Goal: Information Seeking & Learning: Compare options

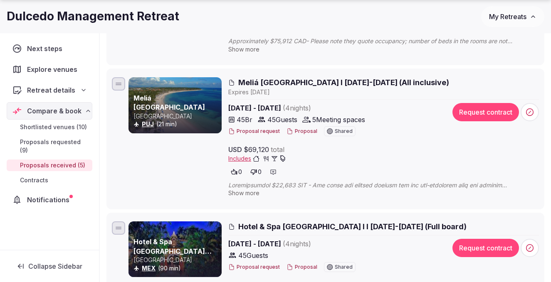
scroll to position [252, 0]
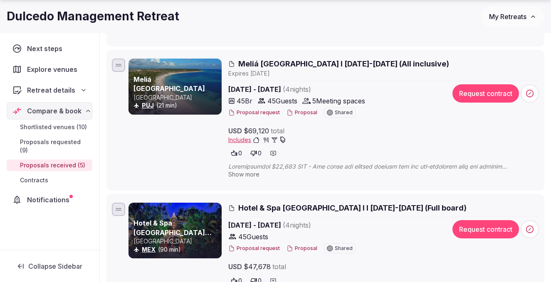
click at [213, 105] on div "PUJ (21 min)" at bounding box center [177, 105] width 87 height 8
click at [273, 63] on span "Meliá Punta Cana Beach Resort I 2-6 March 2026 (All inclusive)" at bounding box center [343, 64] width 211 height 10
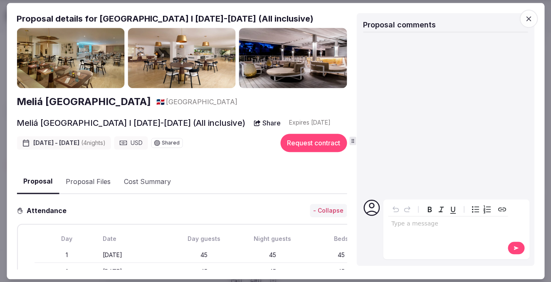
click at [77, 76] on img at bounding box center [71, 58] width 108 height 61
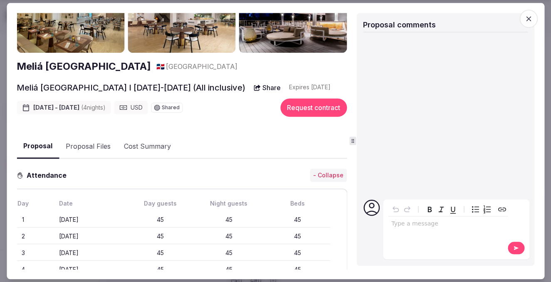
scroll to position [0, 0]
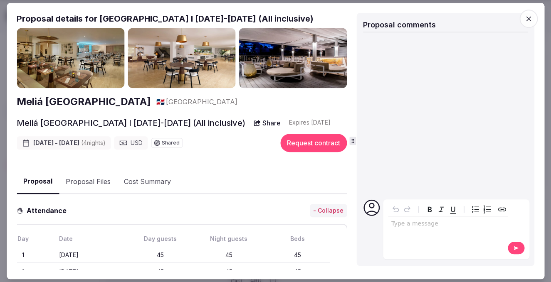
click at [530, 20] on icon "button" at bounding box center [528, 19] width 8 height 8
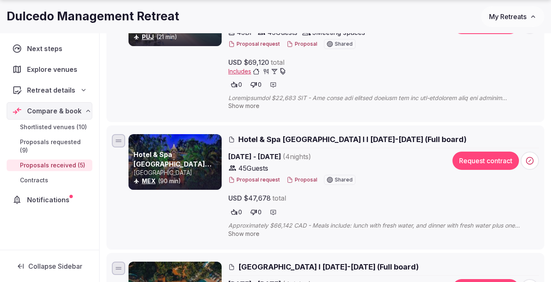
scroll to position [366, 0]
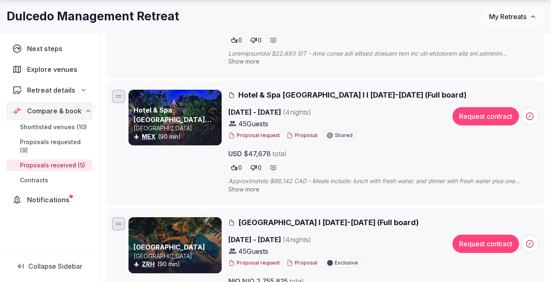
click at [187, 111] on link "Hotel & Spa Hacienda de Cortés" at bounding box center [173, 119] width 78 height 27
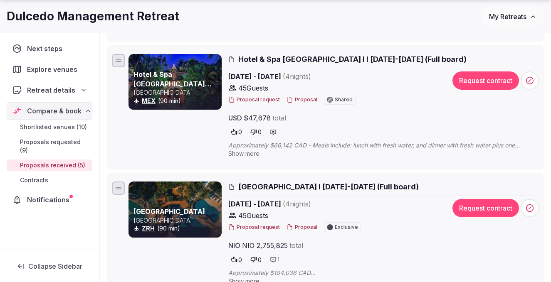
scroll to position [403, 0]
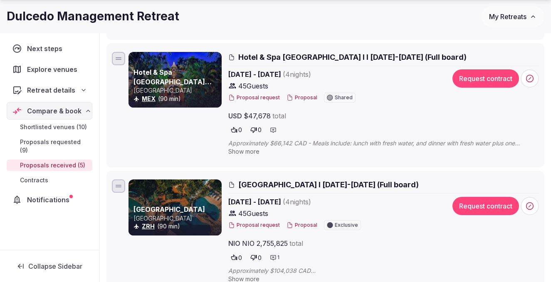
click at [192, 209] on link "[GEOGRAPHIC_DATA]" at bounding box center [170, 209] width 72 height 8
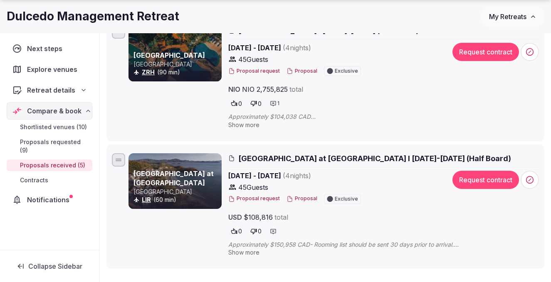
scroll to position [605, 0]
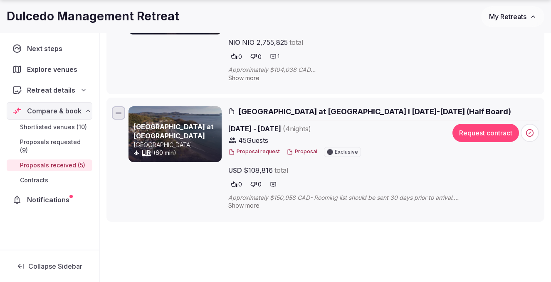
click at [194, 131] on link "Santarena Hotel at Las Catalinas" at bounding box center [174, 131] width 80 height 17
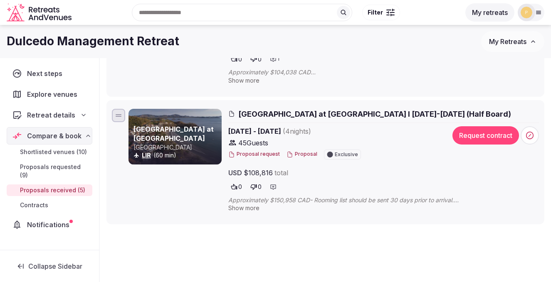
scroll to position [602, 0]
click at [297, 148] on div "45 Guests" at bounding box center [333, 143] width 211 height 10
click at [297, 156] on button "Proposal" at bounding box center [302, 154] width 31 height 7
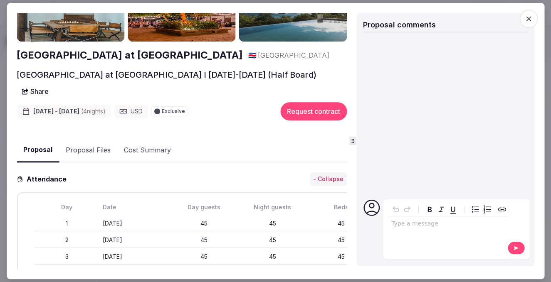
scroll to position [59, 0]
click at [54, 84] on button "Share" at bounding box center [35, 91] width 37 height 15
click at [302, 53] on p "Copied to clipboard!" at bounding box center [299, 54] width 50 height 7
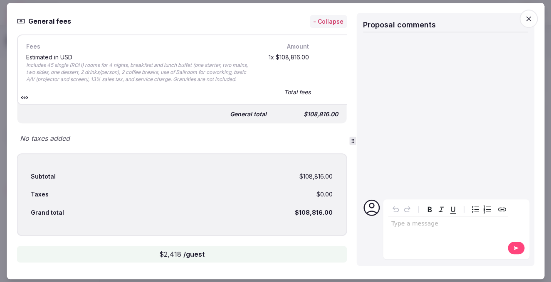
scroll to position [381, 0]
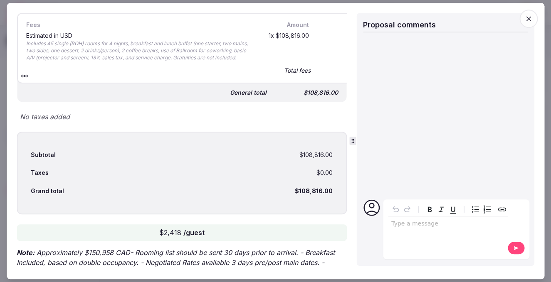
click at [530, 24] on span "button" at bounding box center [528, 19] width 18 height 18
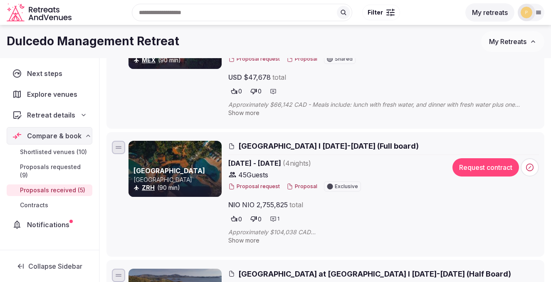
scroll to position [424, 0]
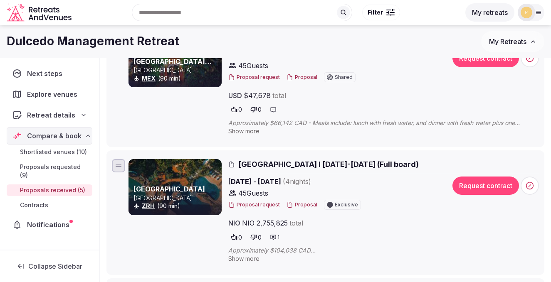
click at [193, 177] on div at bounding box center [175, 187] width 93 height 56
click at [261, 163] on span "TreeCasa Hotel & Resort I 2-6 March 2026 (Full board)" at bounding box center [328, 164] width 180 height 10
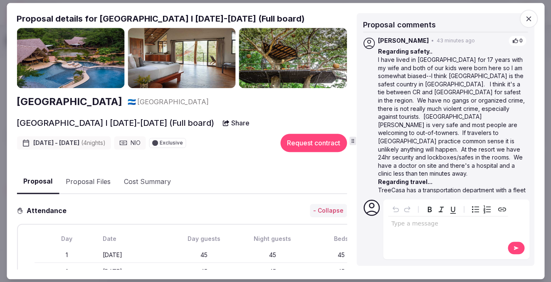
click at [255, 126] on button "Share" at bounding box center [236, 123] width 37 height 15
click at [258, 104] on div "Copied to clipboard!" at bounding box center [256, 101] width 74 height 21
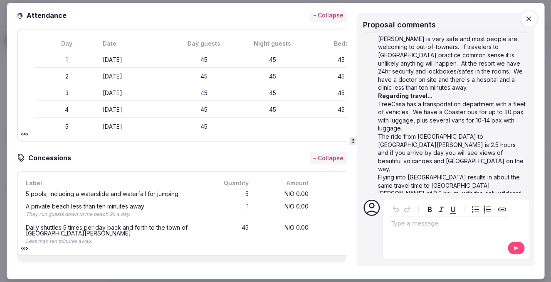
scroll to position [0, 0]
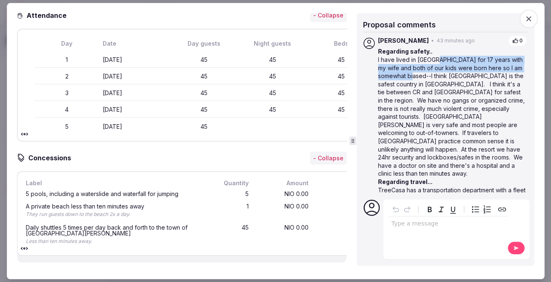
drag, startPoint x: 435, startPoint y: 62, endPoint x: 435, endPoint y: 77, distance: 15.0
click at [435, 74] on p "I have lived in Nicaragua for 17 years with my wife and both of our kids were b…" at bounding box center [452, 117] width 148 height 122
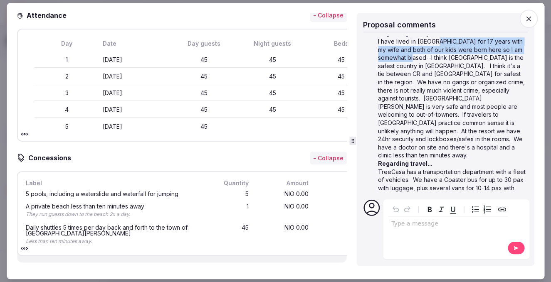
scroll to position [20, 0]
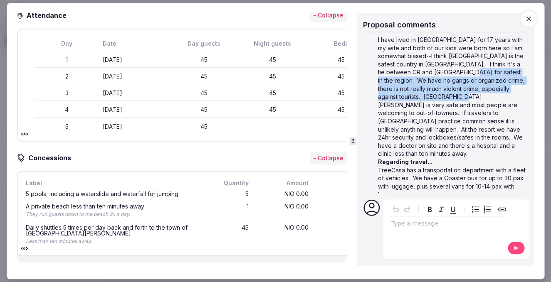
drag, startPoint x: 482, startPoint y: 75, endPoint x: 478, endPoint y: 99, distance: 24.5
click at [478, 99] on p "I have lived in Nicaragua for 17 years with my wife and both of our kids were b…" at bounding box center [452, 97] width 148 height 122
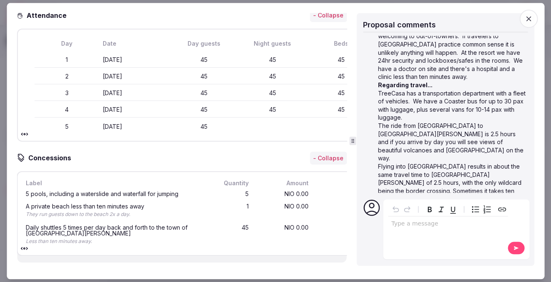
scroll to position [98, 0]
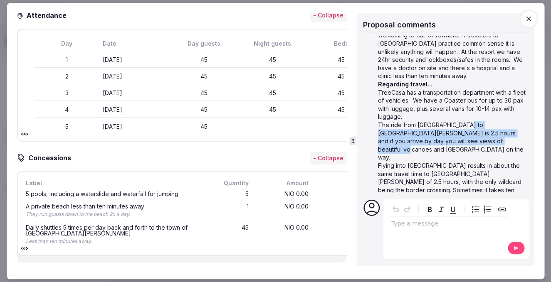
drag, startPoint x: 464, startPoint y: 112, endPoint x: 465, endPoint y: 129, distance: 16.3
click at [465, 129] on p "The ride from Managua airport to San Juan del Sur is 2.5 hours and if you arriv…" at bounding box center [452, 141] width 148 height 41
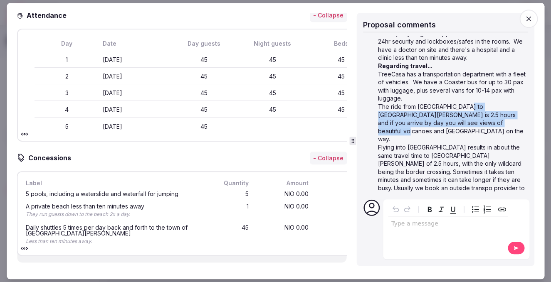
scroll to position [118, 0]
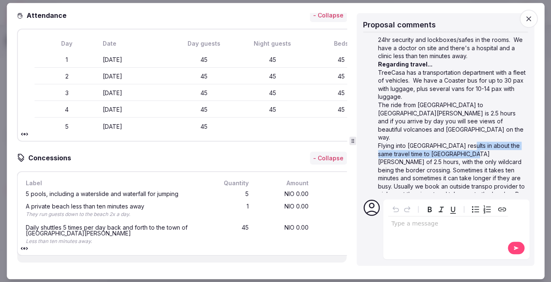
drag, startPoint x: 463, startPoint y: 122, endPoint x: 465, endPoint y: 133, distance: 11.0
click at [465, 142] on p "Flying into Liberia results in about the same travel time to San Juan of 2.5 ho…" at bounding box center [452, 195] width 148 height 106
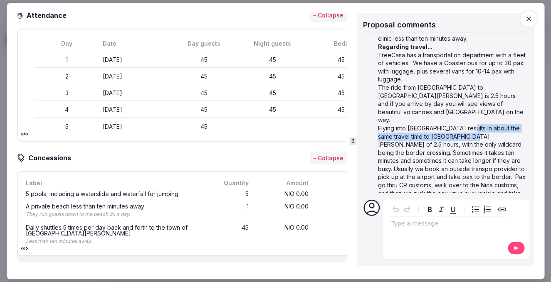
scroll to position [138, 0]
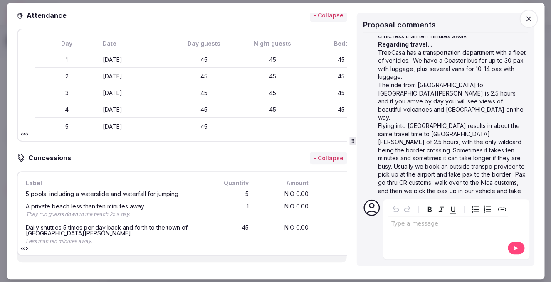
click at [471, 122] on p "Flying into Liberia results in about the same travel time to San Juan of 2.5 ho…" at bounding box center [452, 175] width 148 height 106
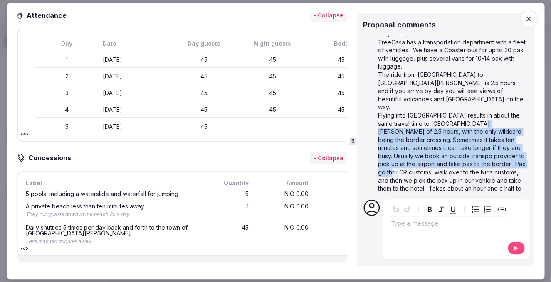
drag, startPoint x: 471, startPoint y: 101, endPoint x: 481, endPoint y: 146, distance: 46.4
click at [481, 146] on p "Flying into Liberia results in about the same travel time to San Juan of 2.5 ho…" at bounding box center [452, 164] width 148 height 106
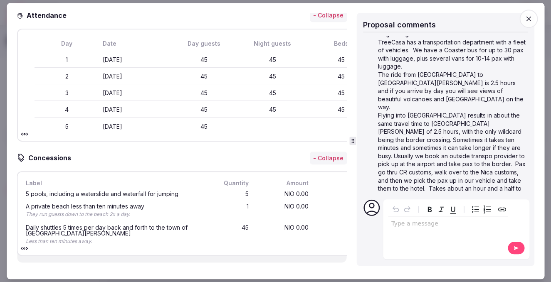
click at [440, 232] on div "editable markdown" at bounding box center [448, 225] width 120 height 17
click at [517, 245] on icon at bounding box center [516, 248] width 7 height 6
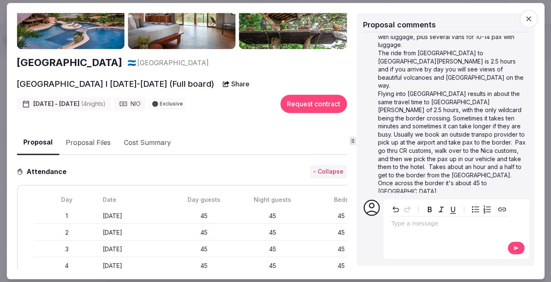
scroll to position [0, 0]
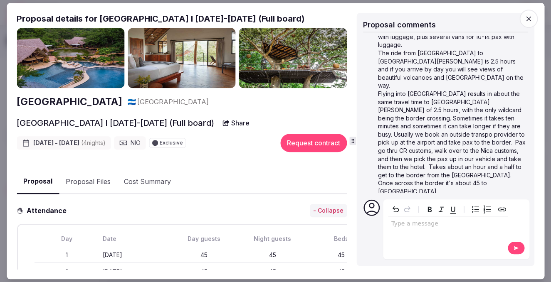
click at [529, 21] on icon "button" at bounding box center [528, 19] width 8 height 8
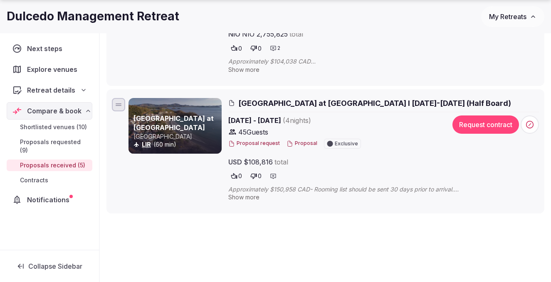
scroll to position [652, 0]
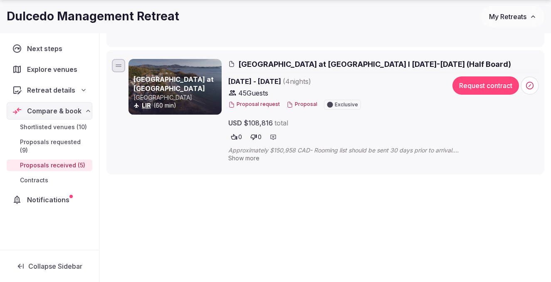
click at [251, 58] on li "Santarena Hotel at Las Catalinas Costa Rica LIR (60 min) Santarena Hotel at Las…" at bounding box center [325, 112] width 438 height 124
click at [194, 84] on h3 "Santarena Hotel at Las Catalinas" at bounding box center [177, 84] width 87 height 19
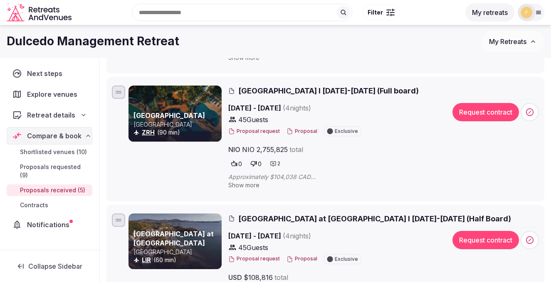
scroll to position [492, 0]
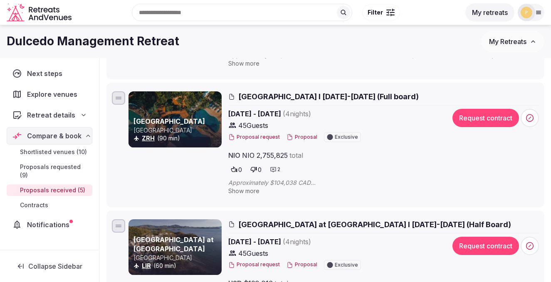
click at [294, 225] on span "Santarena Hotel at Las Catalinas I 9-13 February 2026 (Half Board)" at bounding box center [374, 225] width 273 height 10
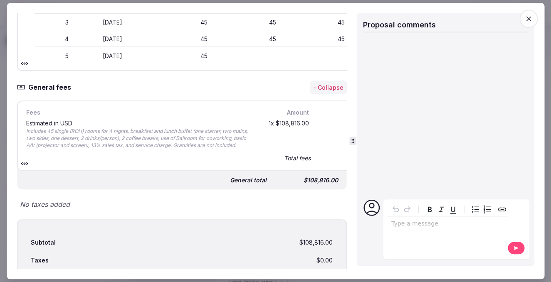
scroll to position [257, 0]
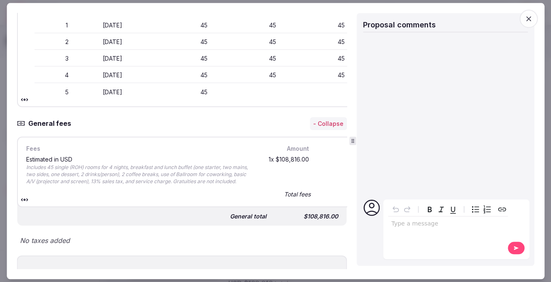
click at [527, 17] on icon "button" at bounding box center [528, 19] width 8 height 8
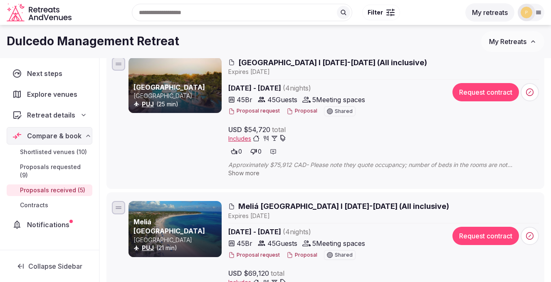
scroll to position [109, 0]
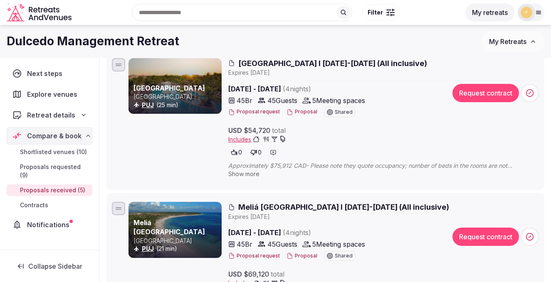
click at [287, 59] on span "Meliá Caribe Beach Resort I 2-6 March 2026 (All inclusive)" at bounding box center [332, 63] width 189 height 10
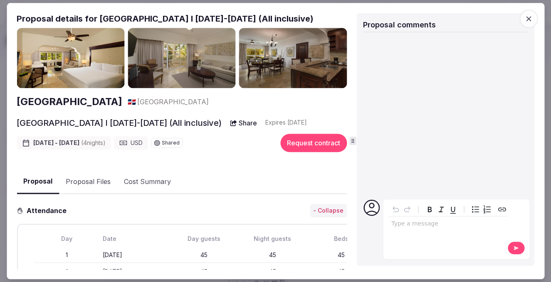
click at [258, 48] on img at bounding box center [293, 58] width 108 height 61
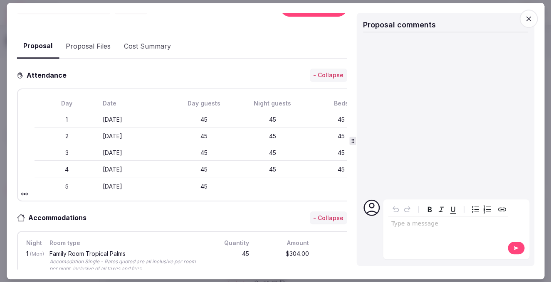
scroll to position [163, 0]
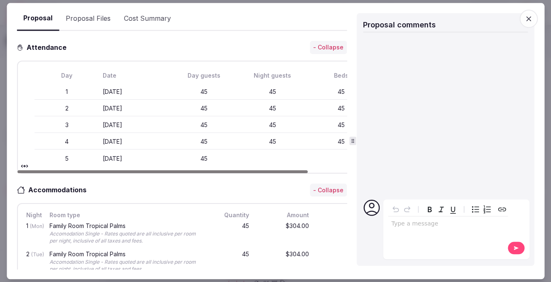
click at [527, 19] on icon "button" at bounding box center [528, 19] width 8 height 8
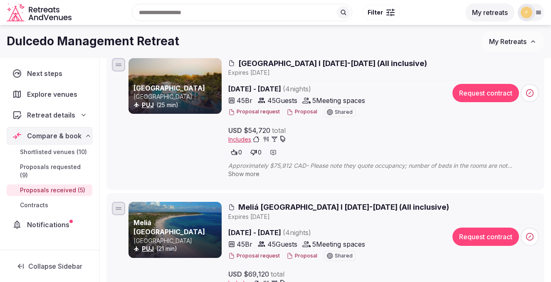
click at [188, 220] on link "Meliá Punta Cana Beach Resort" at bounding box center [170, 227] width 72 height 17
click at [284, 203] on span "Meliá Punta Cana Beach Resort I 2-6 March 2026 (All inclusive)" at bounding box center [343, 207] width 211 height 10
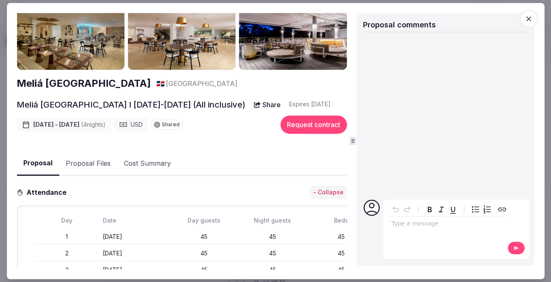
scroll to position [39, 0]
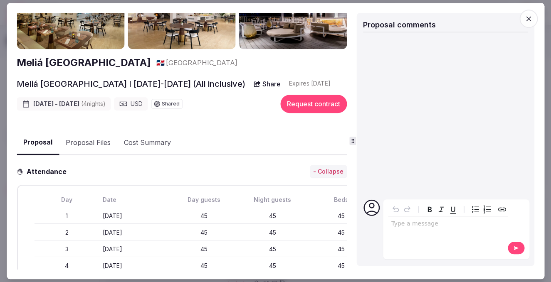
click at [521, 21] on span "button" at bounding box center [528, 19] width 18 height 18
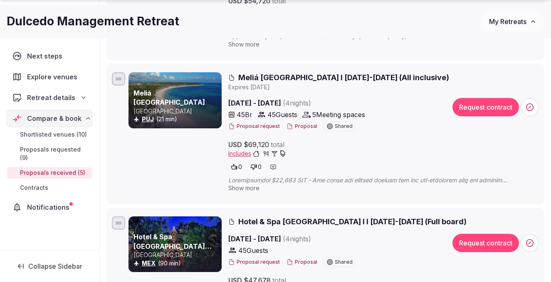
scroll to position [251, 0]
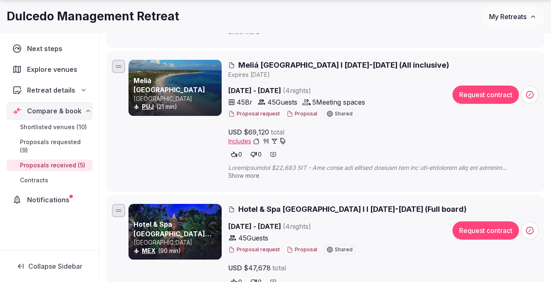
click at [188, 218] on div at bounding box center [175, 232] width 93 height 56
click at [182, 239] on p "Mexico" at bounding box center [177, 243] width 87 height 8
click at [291, 205] on span "Hotel & Spa Hacienda de Cortés I I 2-6 March 2026 (Full board)" at bounding box center [352, 209] width 228 height 10
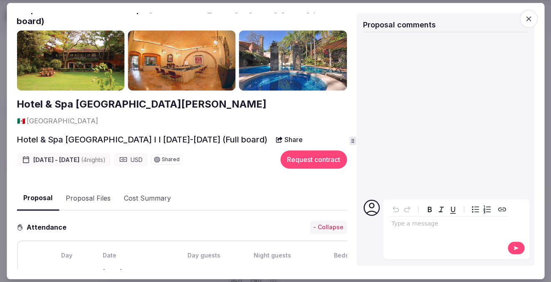
scroll to position [10, 0]
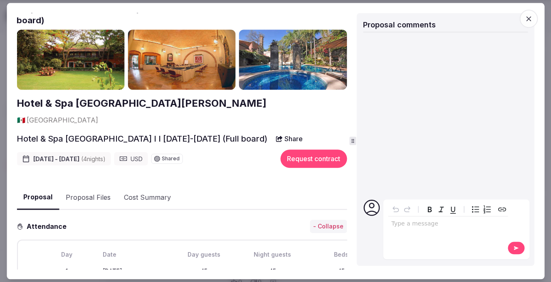
click at [525, 17] on icon "button" at bounding box center [528, 19] width 8 height 8
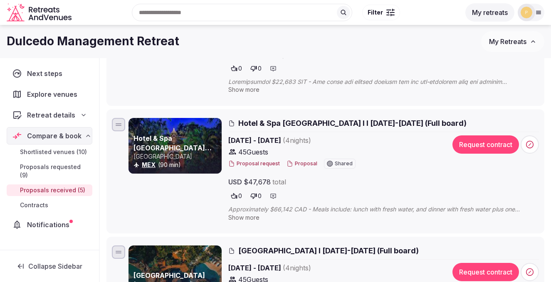
scroll to position [334, 0]
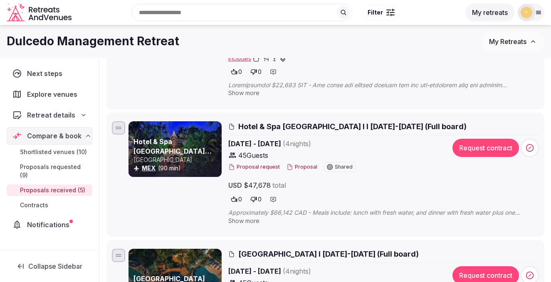
click at [265, 130] on span "Hotel & Spa Hacienda de Cortés I I 2-6 March 2026 (Full board)" at bounding box center [352, 126] width 228 height 10
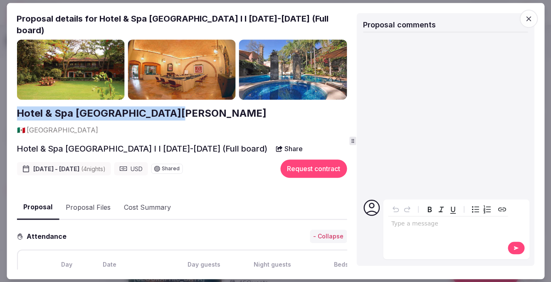
drag, startPoint x: 171, startPoint y: 114, endPoint x: 10, endPoint y: 110, distance: 161.4
click at [10, 110] on div "Proposal Proposal Proposal details for Hotel & Spa Hacienda de Cortés I I 2-6 M…" at bounding box center [276, 141] width 538 height 277
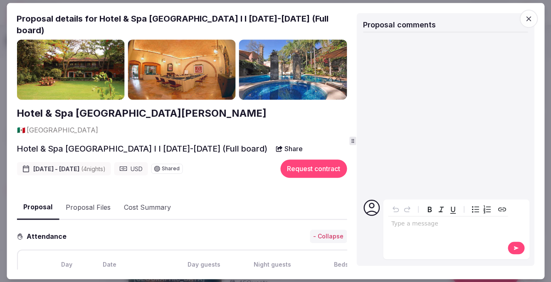
scroll to position [4, 0]
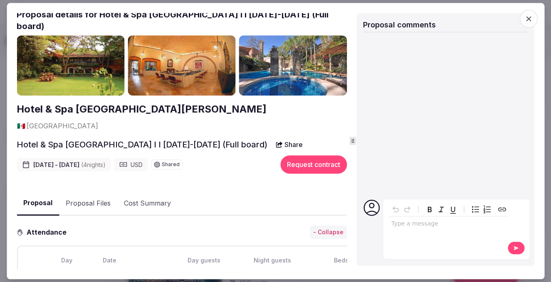
click at [124, 62] on img at bounding box center [71, 65] width 108 height 61
click at [211, 82] on img at bounding box center [182, 65] width 108 height 61
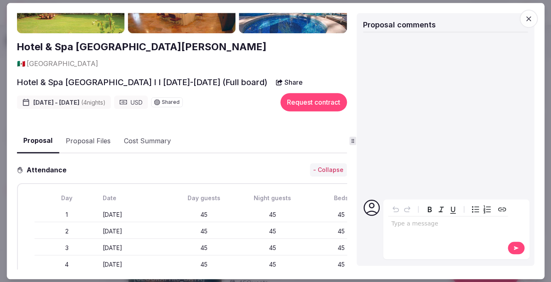
scroll to position [69, 0]
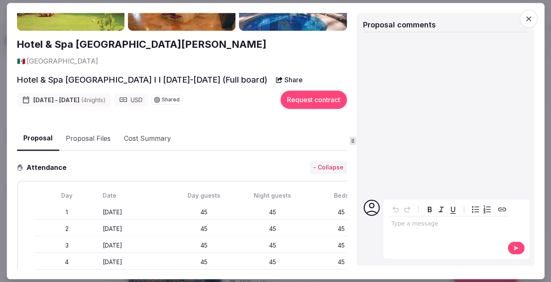
click at [527, 18] on icon "button" at bounding box center [528, 18] width 5 height 5
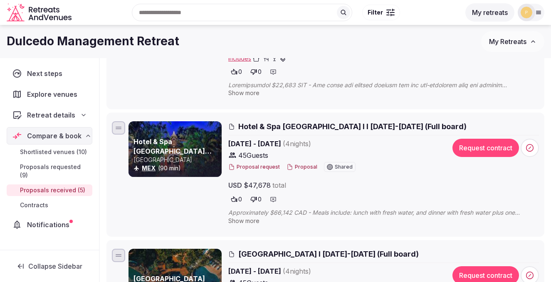
click at [186, 163] on p "Mexico" at bounding box center [177, 160] width 87 height 8
click at [184, 147] on h3 "Hotel & Spa Hacienda de Cortés" at bounding box center [177, 146] width 87 height 19
click at [245, 127] on span "Hotel & Spa Hacienda de Cortés I I 2-6 March 2026 (Full board)" at bounding box center [352, 126] width 228 height 10
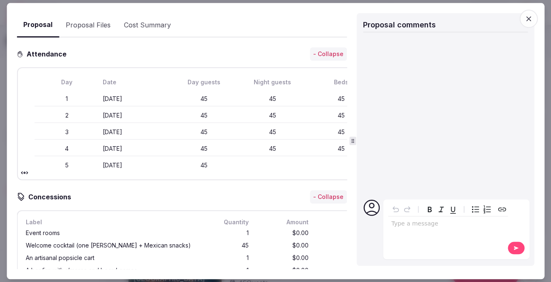
scroll to position [335, 0]
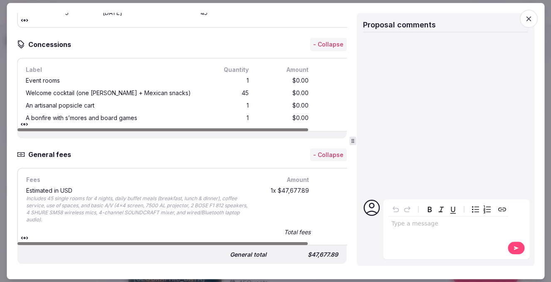
click at [529, 24] on span "button" at bounding box center [528, 19] width 18 height 18
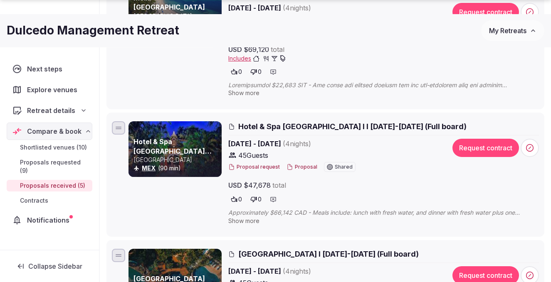
scroll to position [384, 0]
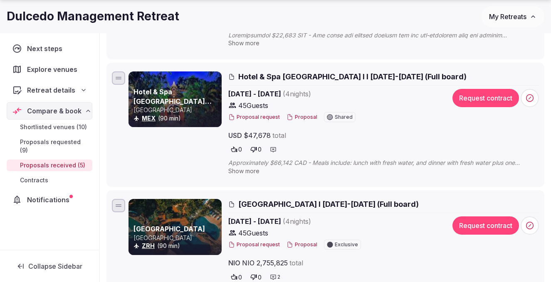
click at [206, 218] on div at bounding box center [175, 227] width 93 height 56
click at [272, 208] on span "TreeCasa Hotel & Resort I 2-6 March 2026 (Full board)" at bounding box center [328, 204] width 180 height 10
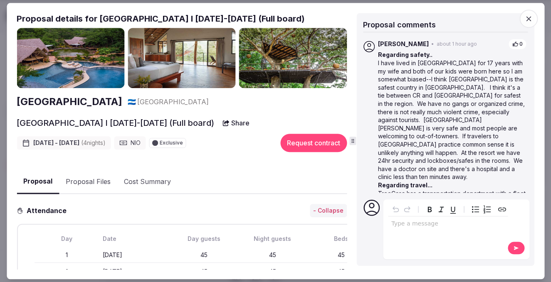
click at [119, 71] on img at bounding box center [71, 58] width 108 height 61
click at [99, 63] on img at bounding box center [71, 58] width 108 height 61
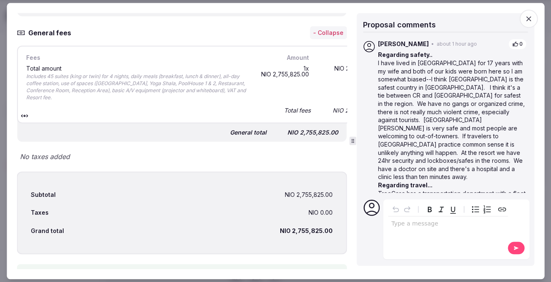
scroll to position [452, 0]
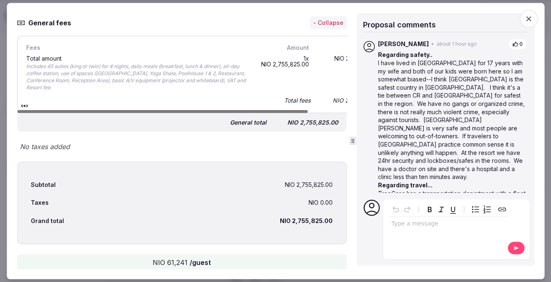
click at [529, 15] on icon "button" at bounding box center [528, 19] width 8 height 8
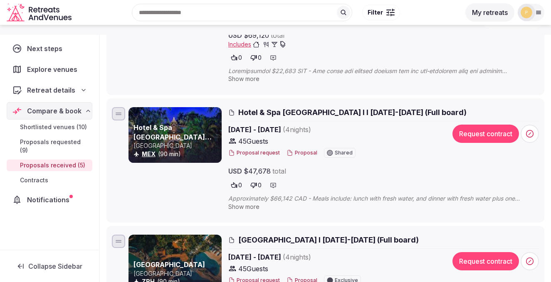
scroll to position [246, 0]
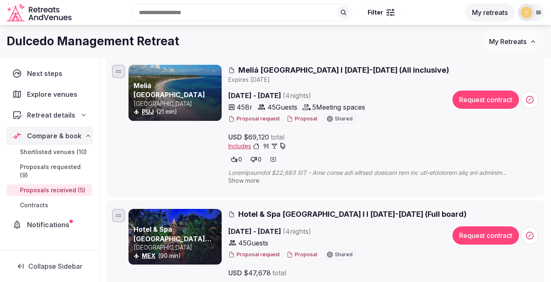
click at [279, 219] on span "Hotel & Spa Hacienda de Cortés I I 2-6 March 2026 (Full board)" at bounding box center [352, 214] width 228 height 10
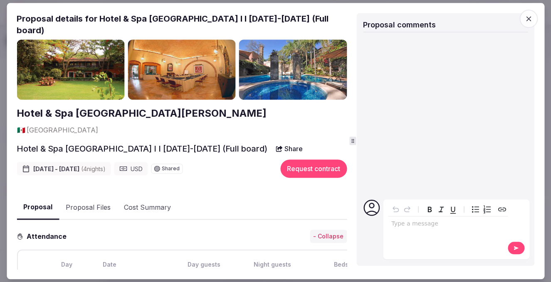
click at [527, 10] on span "button" at bounding box center [528, 19] width 18 height 18
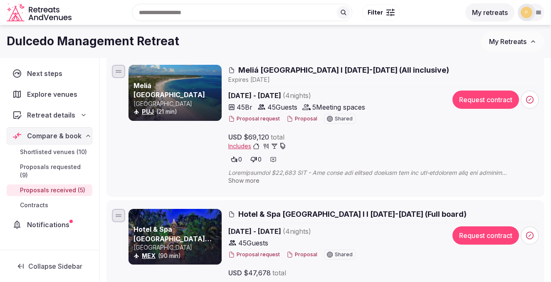
click at [347, 210] on span "Hotel & Spa Hacienda de Cortés I I 2-6 March 2026 (Full board)" at bounding box center [352, 214] width 228 height 10
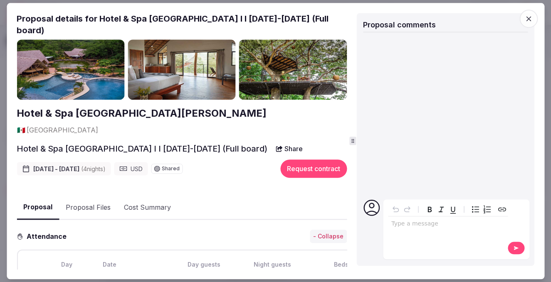
click at [529, 15] on icon "button" at bounding box center [528, 19] width 8 height 8
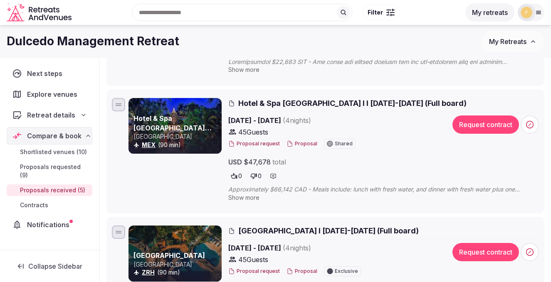
scroll to position [331, 0]
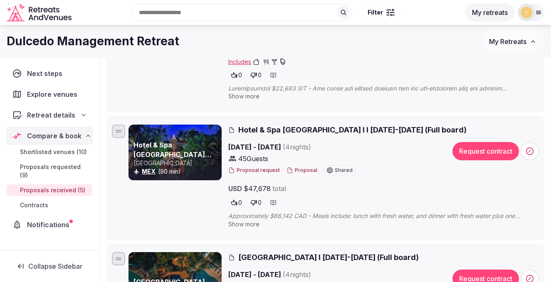
click at [179, 156] on h3 "Hotel & Spa Hacienda de Cortés" at bounding box center [177, 150] width 87 height 19
click at [297, 172] on button "Proposal" at bounding box center [302, 170] width 31 height 7
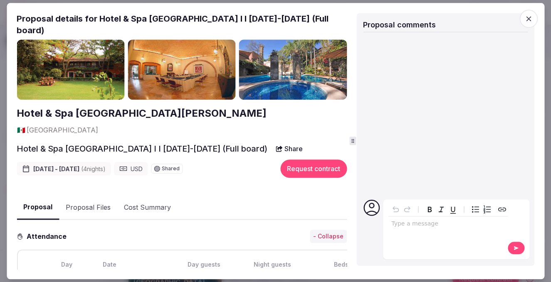
click at [268, 62] on img at bounding box center [293, 70] width 108 height 61
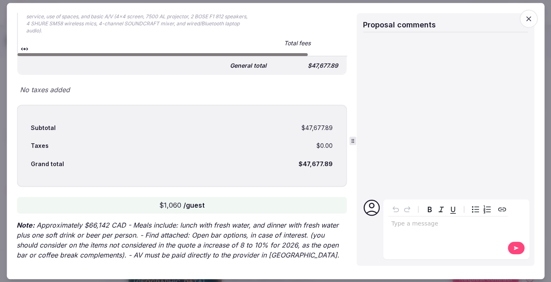
scroll to position [0, 0]
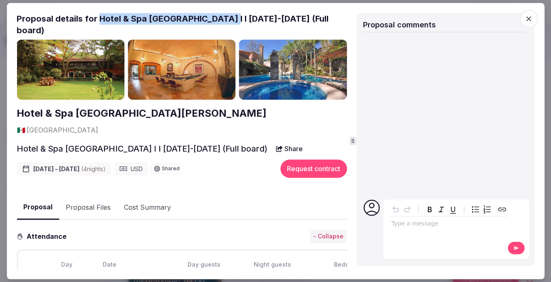
drag, startPoint x: 100, startPoint y: 17, endPoint x: 225, endPoint y: 20, distance: 125.2
click at [225, 20] on h2 "Proposal details for Hotel & Spa Hacienda de Cortés I I 2-6 March 2026 (Full bo…" at bounding box center [182, 24] width 330 height 23
copy h2 "Hotel & Spa Hacienda de Cortés"
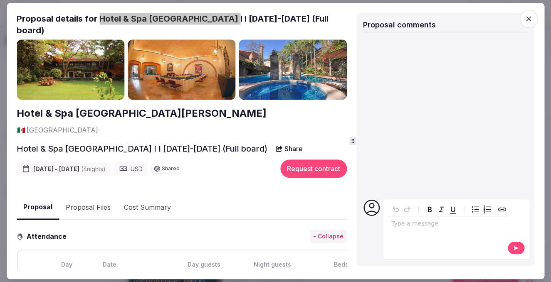
click at [294, 142] on button "Share" at bounding box center [289, 149] width 37 height 15
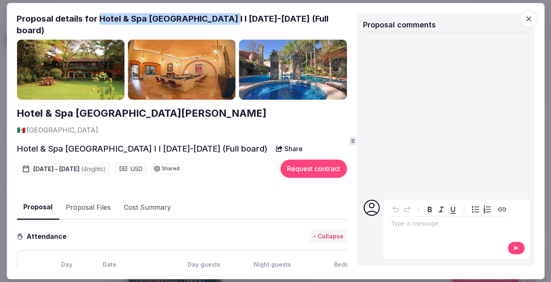
click at [528, 19] on icon "button" at bounding box center [528, 19] width 8 height 8
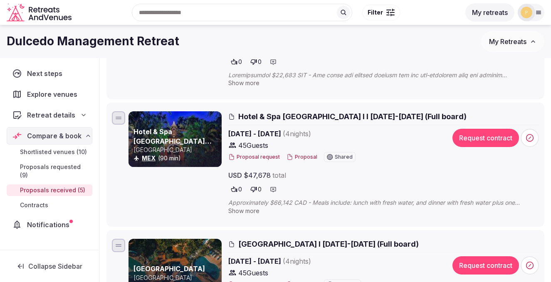
scroll to position [336, 0]
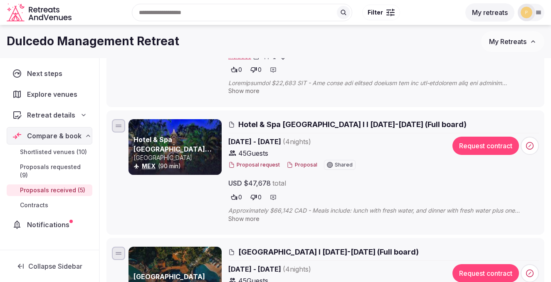
click at [260, 124] on span "Hotel & Spa Hacienda de Cortés I I 2-6 March 2026 (Full board)" at bounding box center [352, 124] width 228 height 10
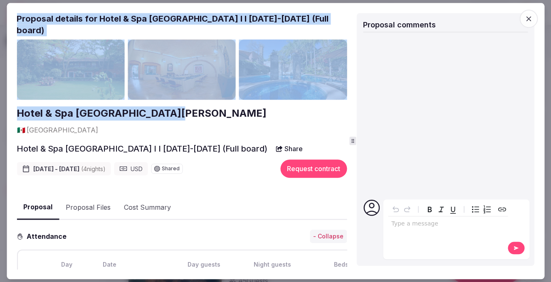
drag, startPoint x: 173, startPoint y: 116, endPoint x: 4, endPoint y: 118, distance: 168.9
click at [4, 118] on body "Search Popular Destinations Toscana, Italy Riviera Maya, Mexico Indonesia, Bali…" at bounding box center [275, 120] width 551 height 913
copy body "Proposal Proposal Proposal details for Hotel & Spa Hacienda de Cortés I I 2-6 M…"
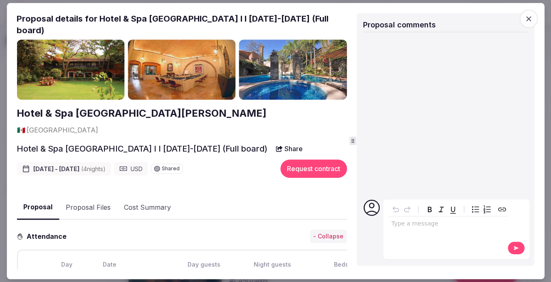
click at [167, 143] on h2 "Hotel & Spa Hacienda de Cortés I I 2-6 March 2026 (Full board)" at bounding box center [142, 149] width 251 height 12
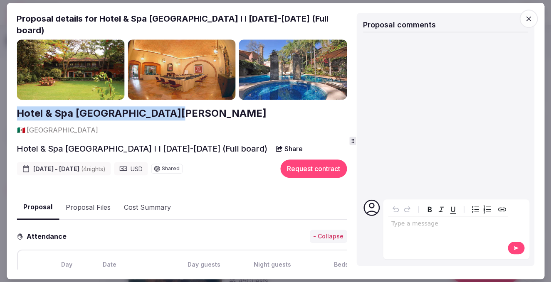
drag, startPoint x: 172, startPoint y: 115, endPoint x: 17, endPoint y: 115, distance: 154.7
click at [17, 115] on div "Hotel & Spa Hacienda de Cortés 🇲🇽 Mexico" at bounding box center [182, 121] width 330 height 28
copy h2 "Hotel & Spa Hacienda de Cortés"
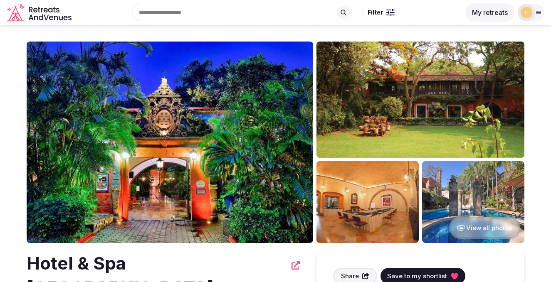
click at [268, 122] on img at bounding box center [170, 143] width 287 height 202
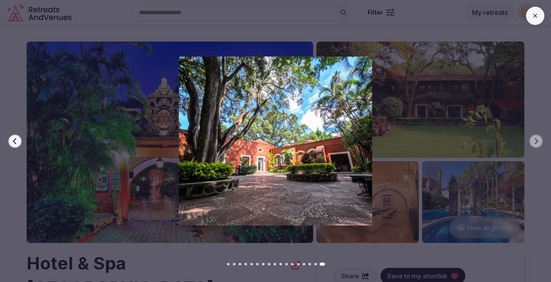
click at [536, 7] on button at bounding box center [535, 16] width 18 height 18
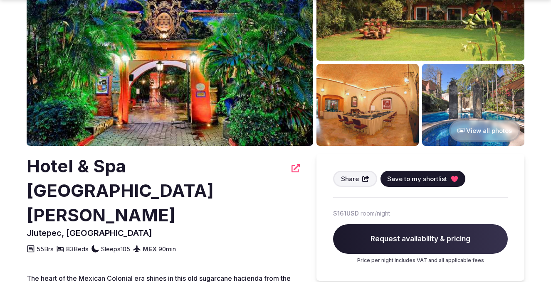
scroll to position [101, 0]
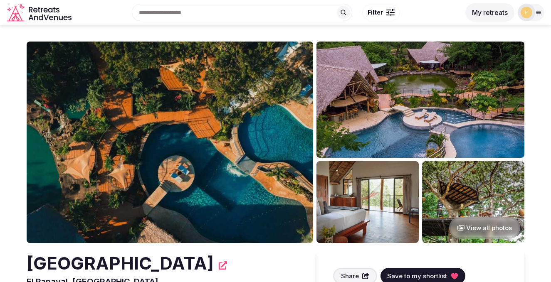
click at [175, 96] on img at bounding box center [170, 143] width 287 height 202
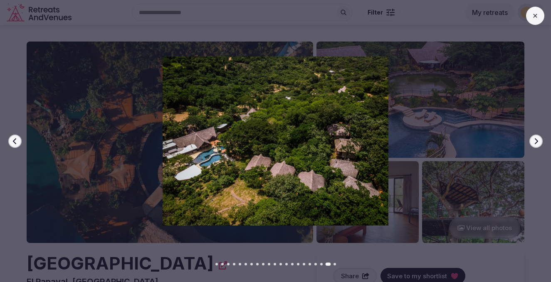
click at [537, 5] on div "Previous slide Next slide" at bounding box center [275, 141] width 551 height 282
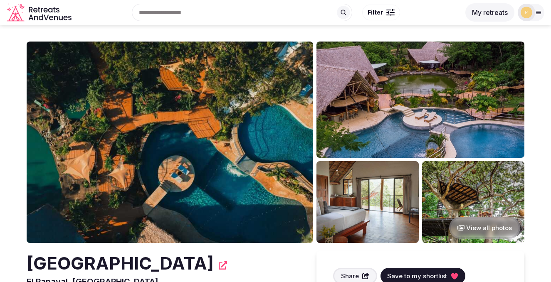
scroll to position [73, 0]
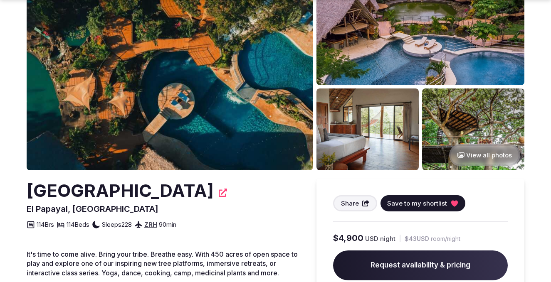
drag, startPoint x: 232, startPoint y: 193, endPoint x: -5, endPoint y: 193, distance: 237.5
copy h2 "[GEOGRAPHIC_DATA]"
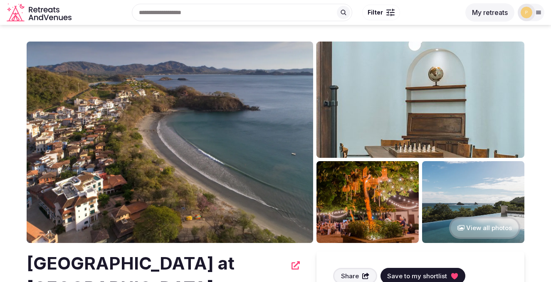
click at [212, 73] on img at bounding box center [170, 143] width 287 height 202
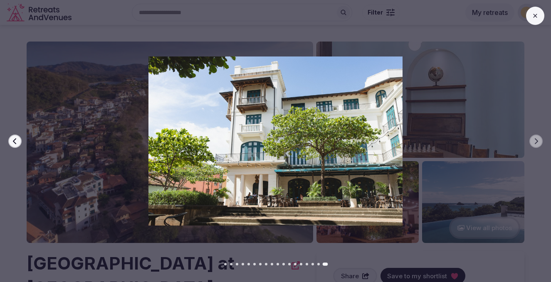
click at [109, 57] on img at bounding box center [276, 141] width 386 height 169
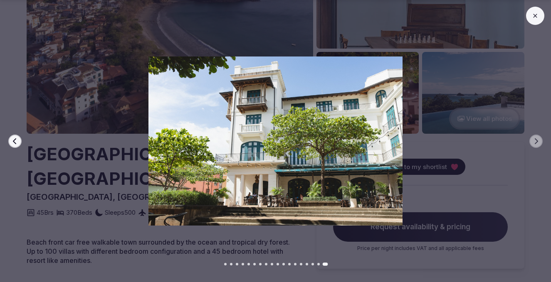
click at [534, 11] on button at bounding box center [535, 16] width 18 height 18
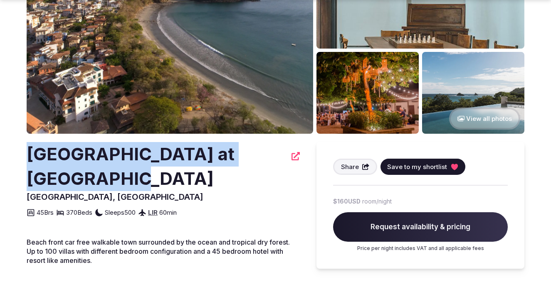
drag, startPoint x: 109, startPoint y: 184, endPoint x: 9, endPoint y: 158, distance: 102.6
copy h2 "Santarena Hotel at Las Catalinas"
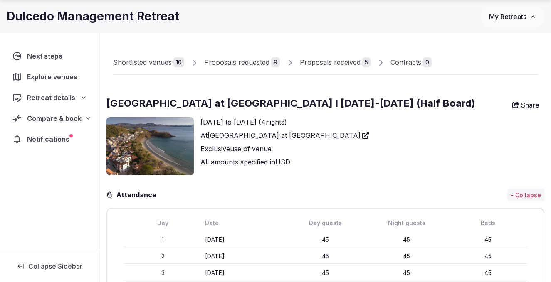
scroll to position [42, 0]
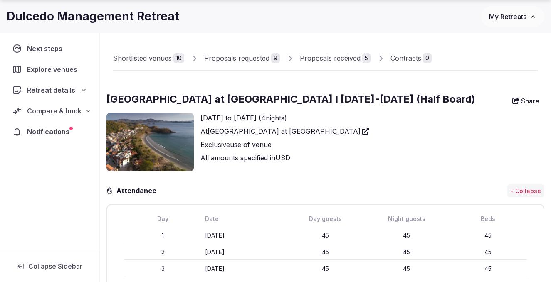
click at [164, 148] on img at bounding box center [149, 142] width 87 height 58
click at [241, 133] on link "Santarena Hotel at Las Catalinas" at bounding box center [288, 131] width 161 height 10
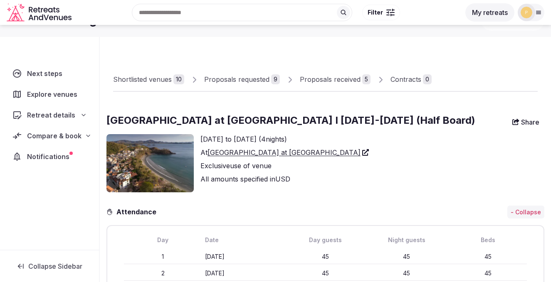
scroll to position [0, 0]
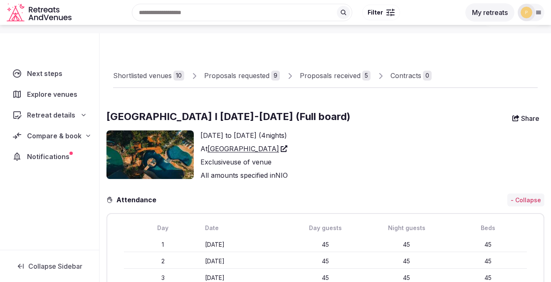
scroll to position [31, 0]
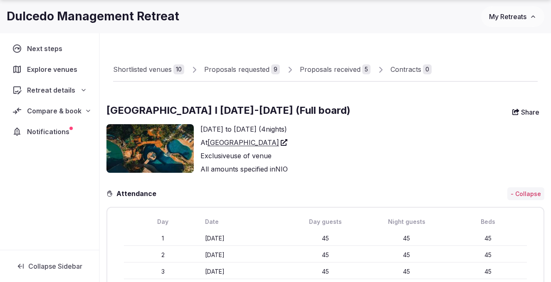
click at [137, 160] on img at bounding box center [149, 148] width 87 height 49
click at [153, 148] on img at bounding box center [149, 148] width 87 height 49
click at [245, 143] on link "[GEOGRAPHIC_DATA]" at bounding box center [248, 143] width 80 height 10
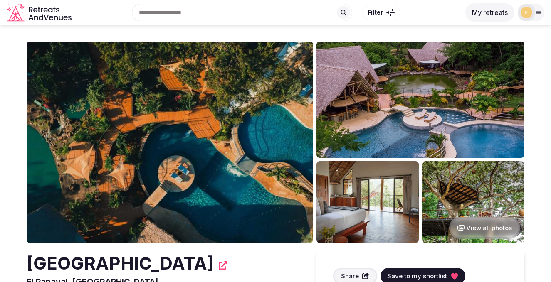
click at [235, 128] on img at bounding box center [170, 143] width 287 height 202
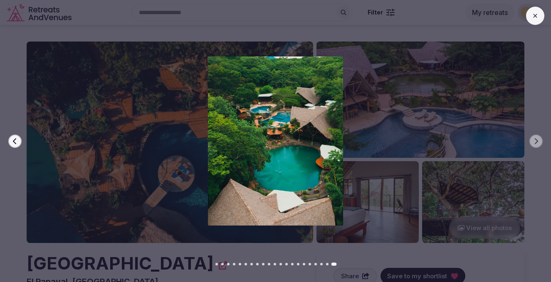
click at [533, 16] on icon at bounding box center [535, 15] width 7 height 7
